Goal: Task Accomplishment & Management: Manage account settings

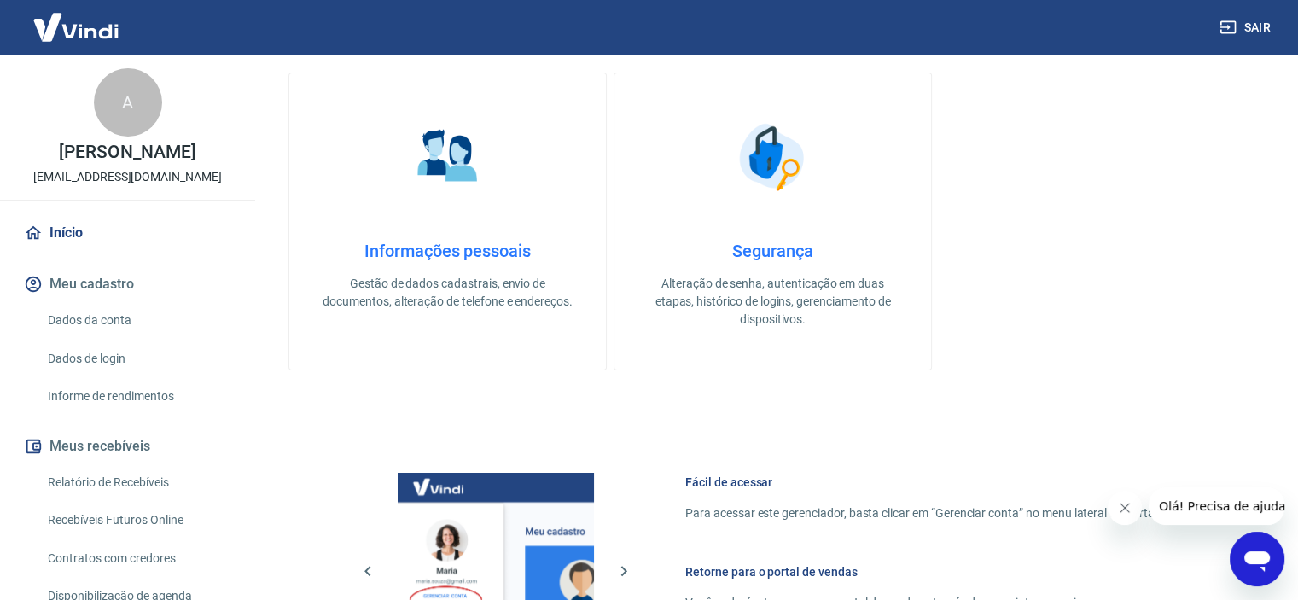
scroll to position [747, 0]
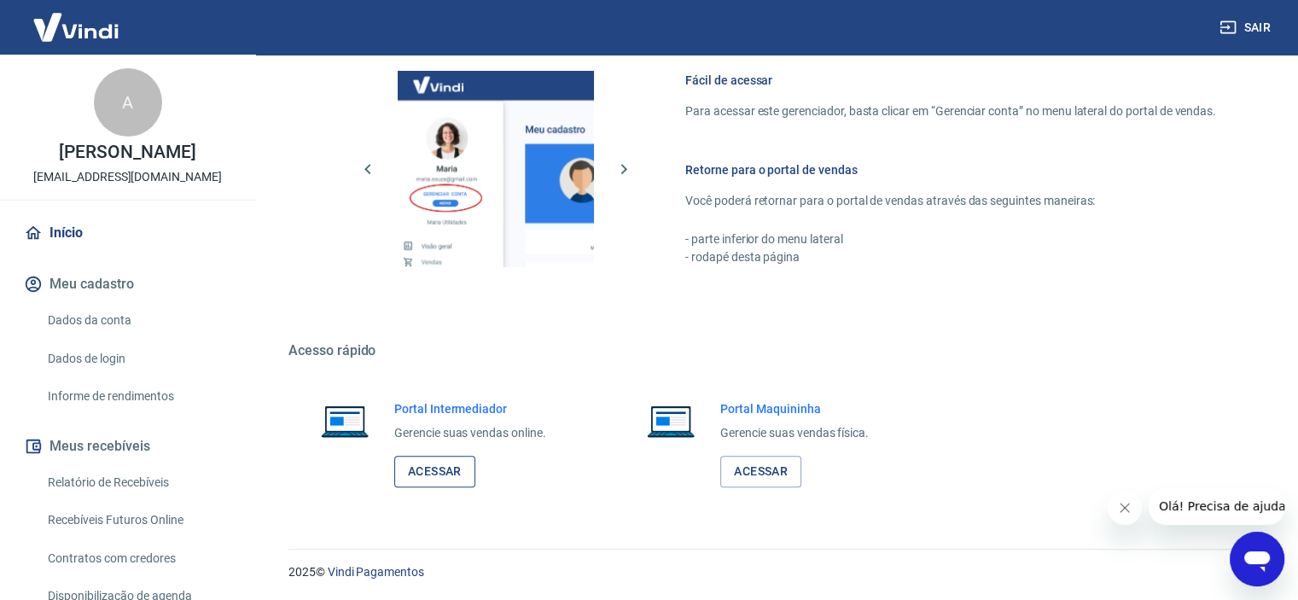
click at [451, 475] on link "Acessar" at bounding box center [434, 472] width 81 height 32
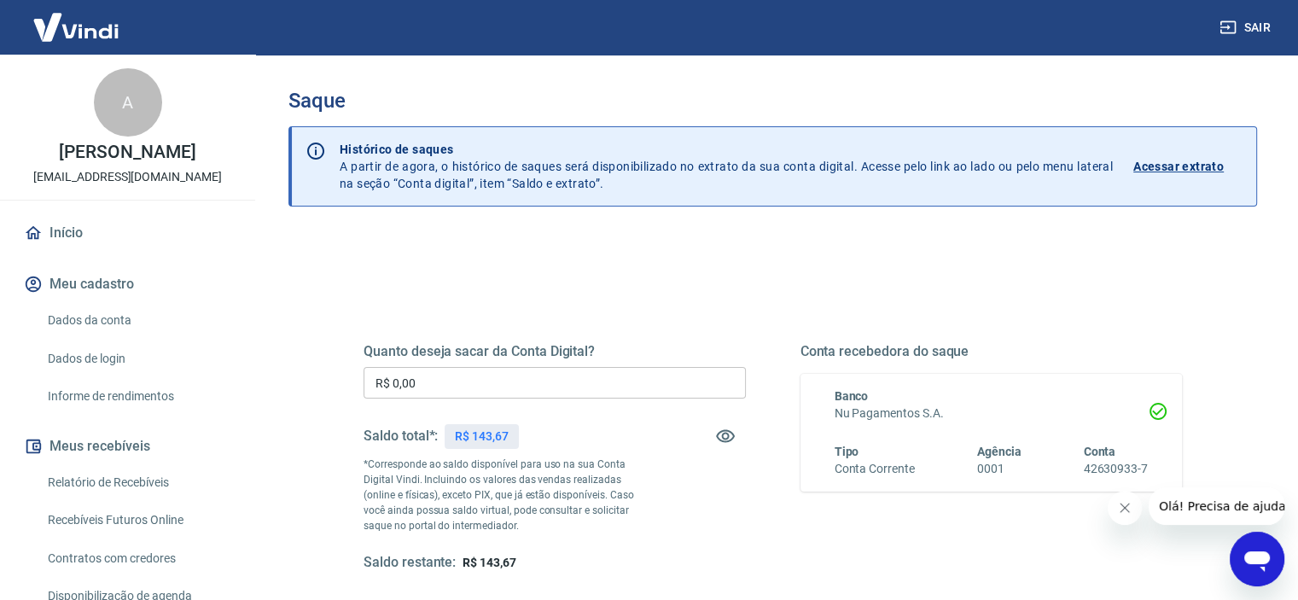
click at [463, 391] on input "R$ 0,00" at bounding box center [555, 383] width 382 height 32
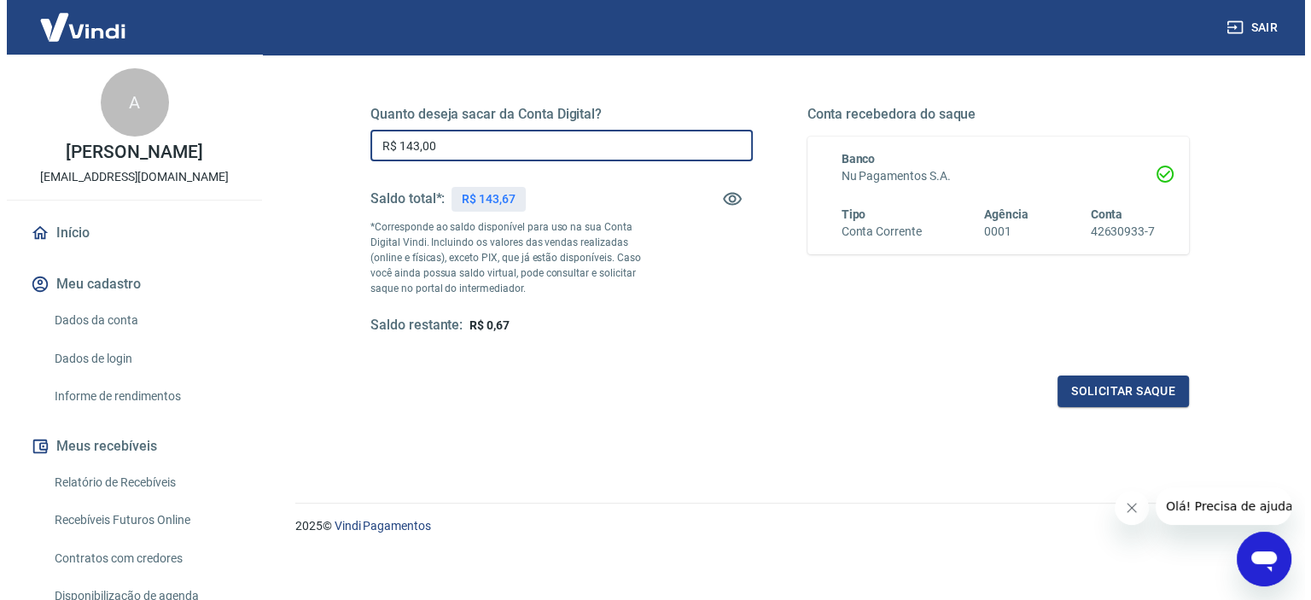
scroll to position [242, 0]
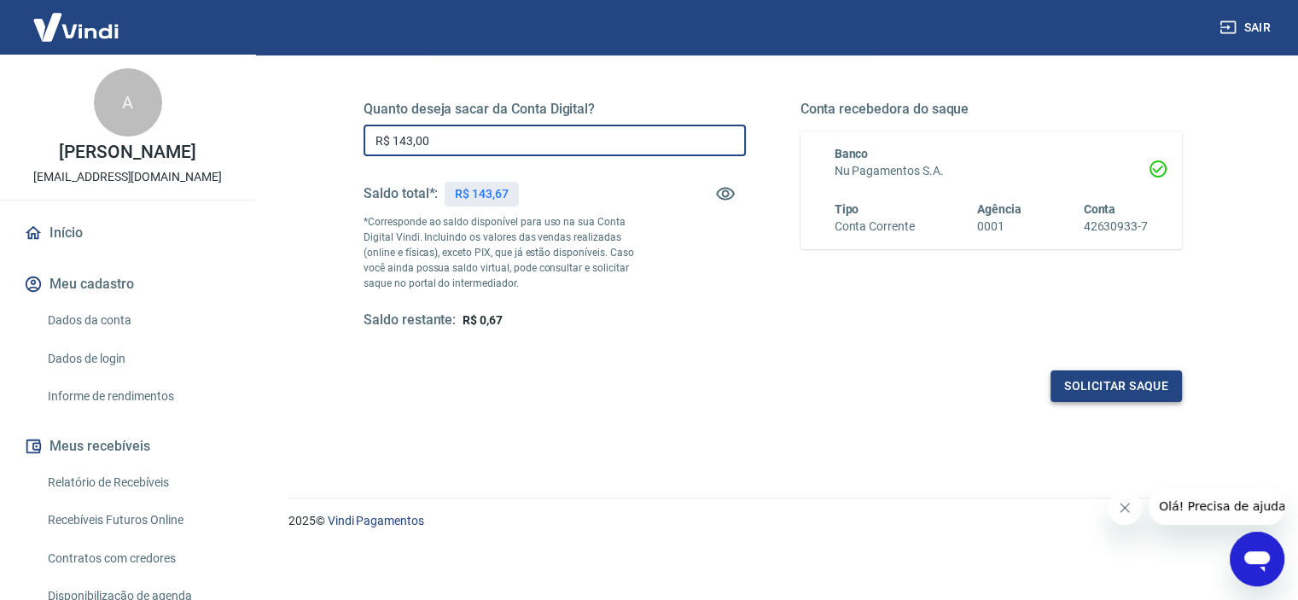
type input "R$ 143,00"
click at [1138, 382] on button "Solicitar saque" at bounding box center [1116, 386] width 131 height 32
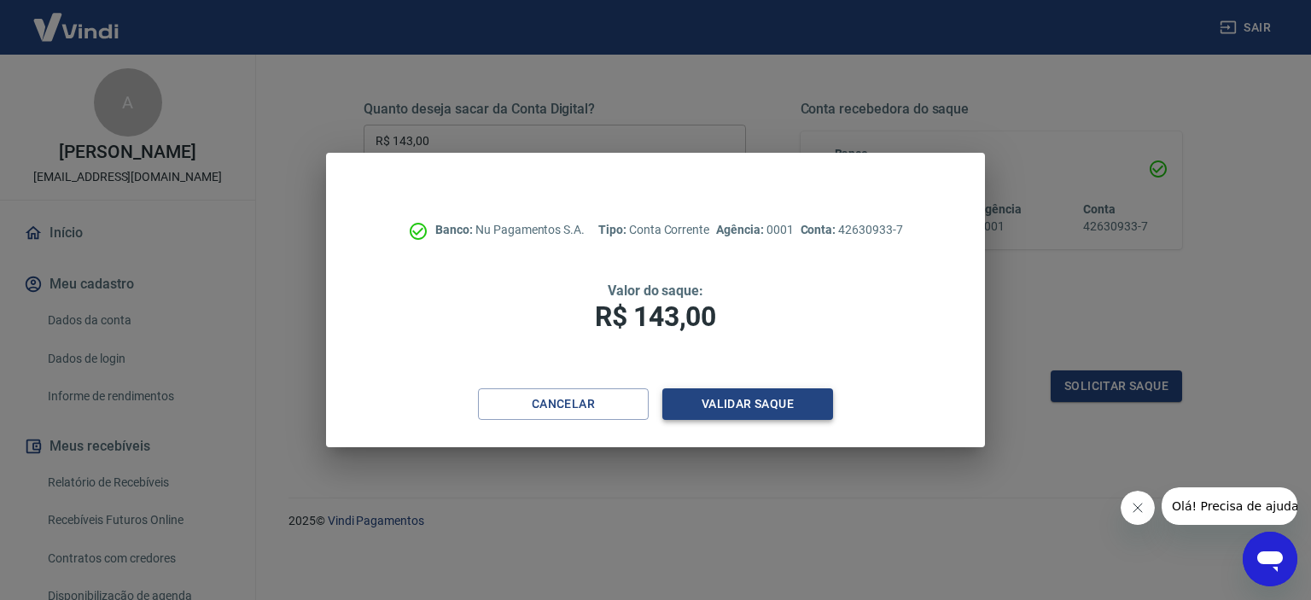
click at [790, 397] on button "Validar saque" at bounding box center [747, 404] width 171 height 32
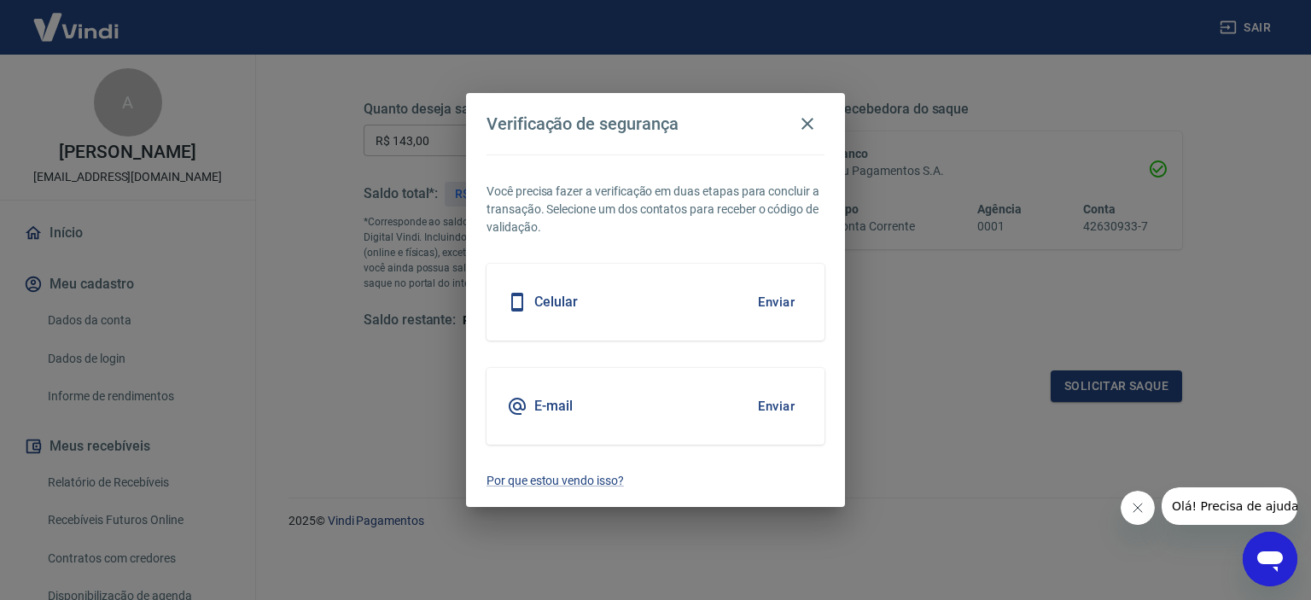
click at [766, 300] on button "Enviar" at bounding box center [776, 302] width 55 height 36
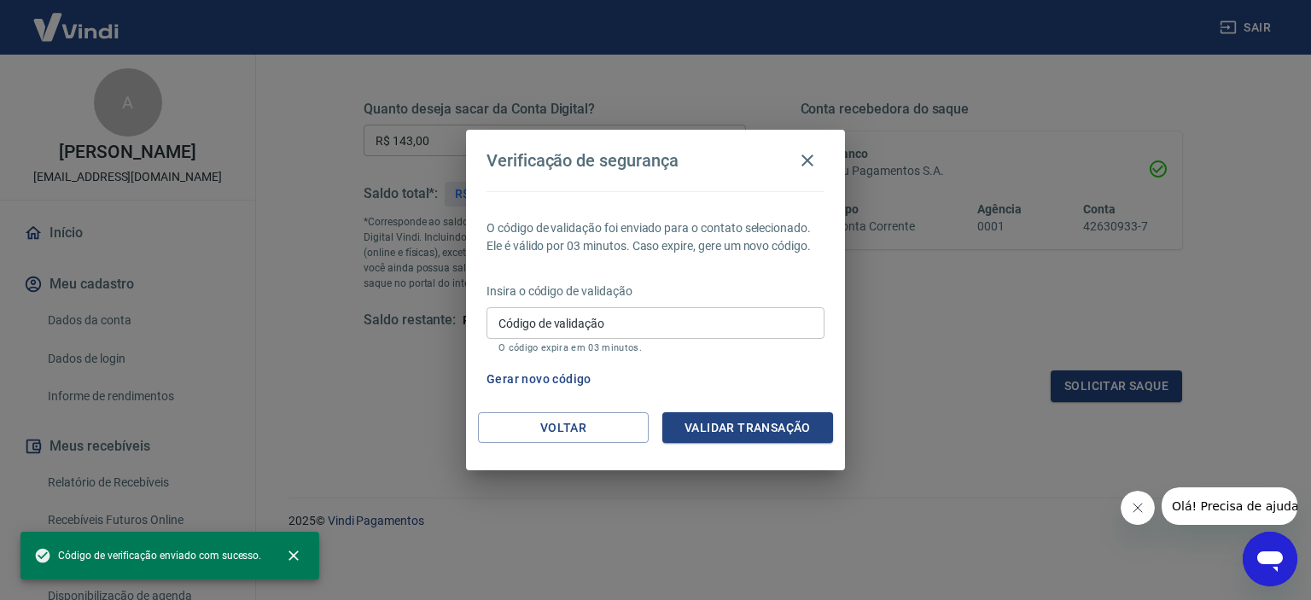
click at [581, 327] on input "Código de validação" at bounding box center [656, 323] width 338 height 32
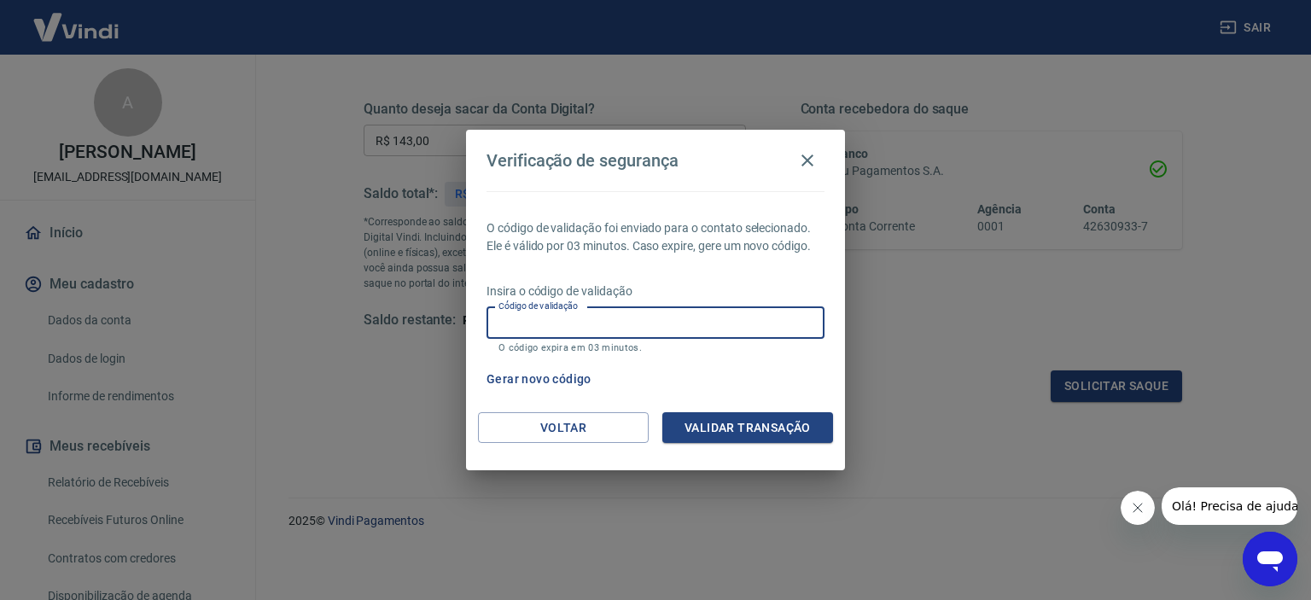
click at [680, 277] on div "O código de validação foi enviado para o contato selecionado. Ele é válido por …" at bounding box center [655, 301] width 379 height 221
click at [570, 320] on input "Código de validação" at bounding box center [656, 323] width 338 height 32
type input "940433"
click at [768, 446] on div "Voltar Validar transação" at bounding box center [655, 441] width 379 height 59
click at [758, 430] on button "Validar transação" at bounding box center [747, 428] width 171 height 32
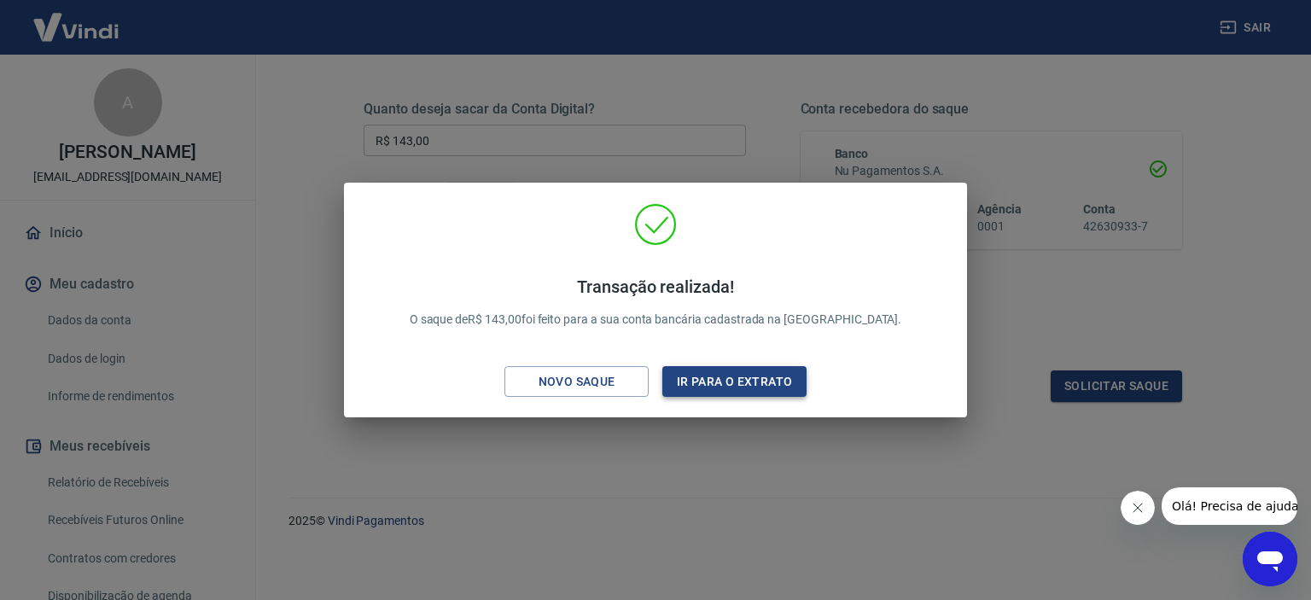
click at [740, 382] on button "Ir para o extrato" at bounding box center [734, 382] width 144 height 32
